Goal: Navigation & Orientation: Find specific page/section

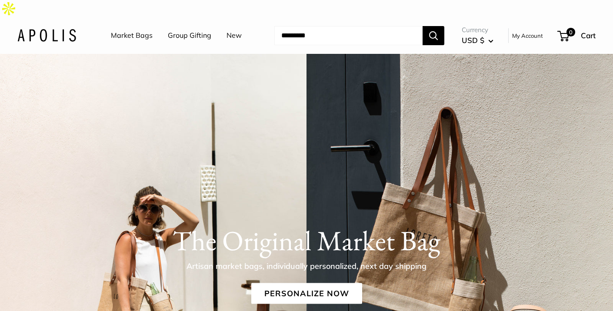
click at [134, 29] on link "Market Bags" at bounding box center [132, 35] width 42 height 13
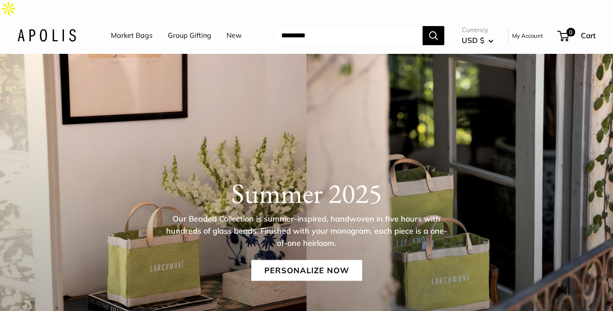
click at [199, 29] on link "Group Gifting" at bounding box center [189, 35] width 43 height 13
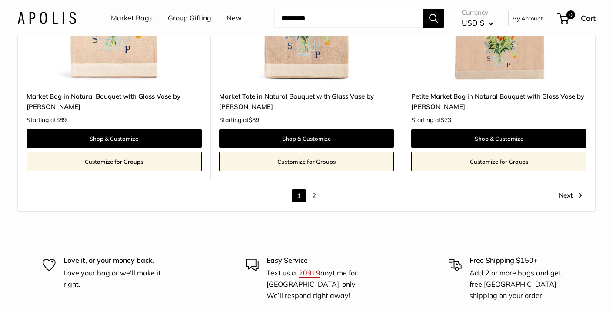
scroll to position [4761, 0]
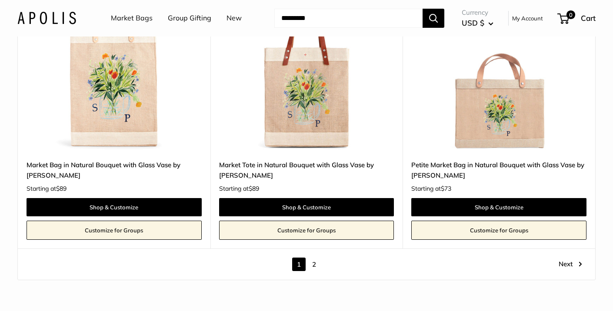
click at [312, 258] on link "2" at bounding box center [313, 264] width 13 height 13
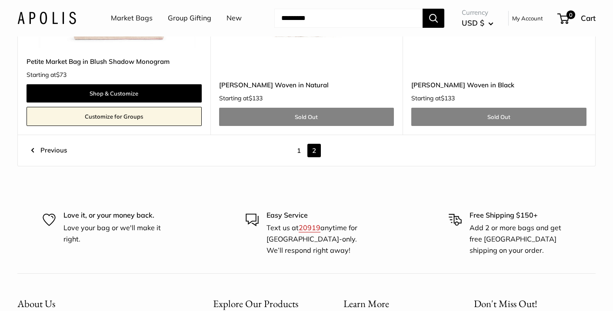
scroll to position [2162, 0]
